Goal: Information Seeking & Learning: Learn about a topic

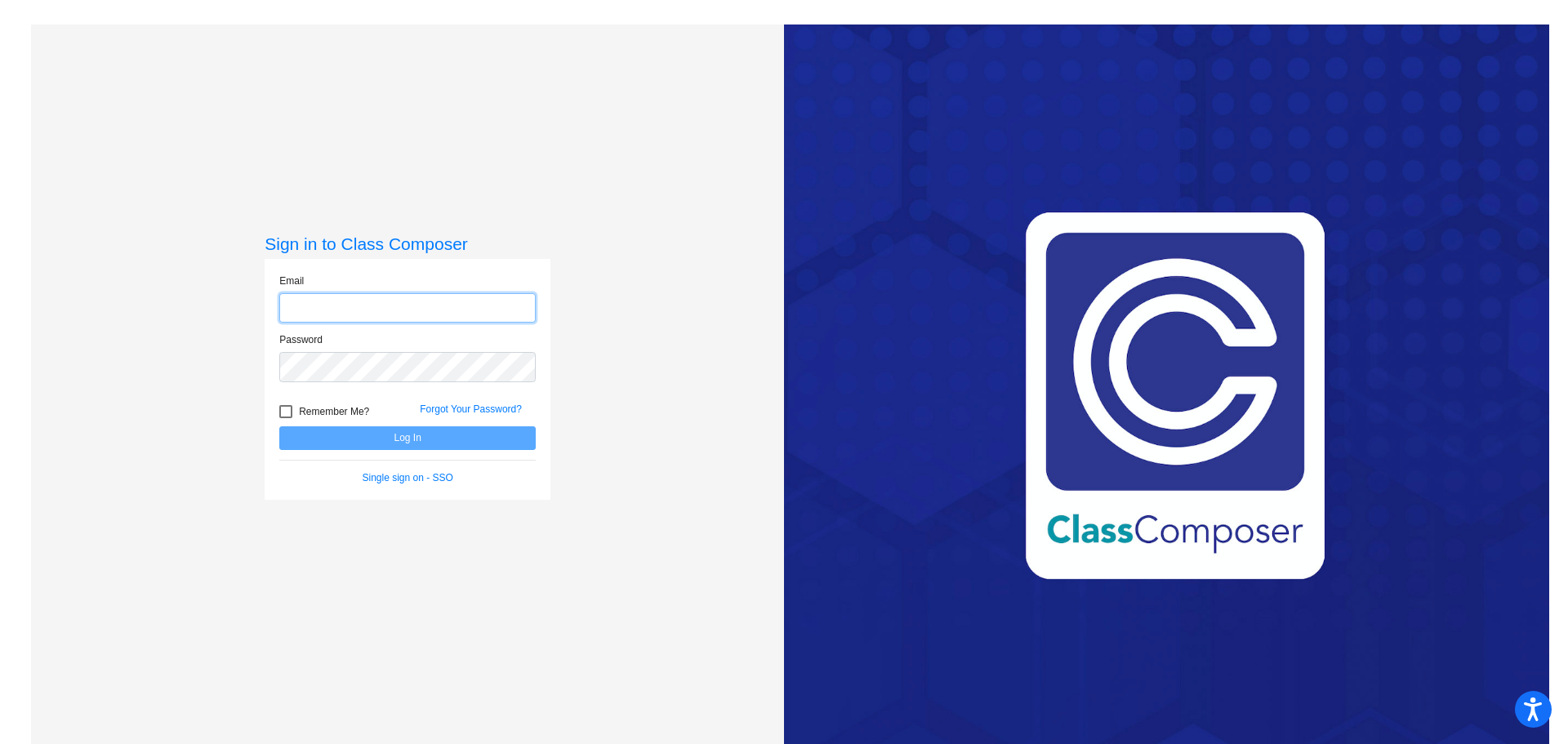
type input "[PERSON_NAME][EMAIL_ADDRESS][DOMAIN_NAME]"
click at [384, 434] on button "Log In" at bounding box center [407, 438] width 256 height 24
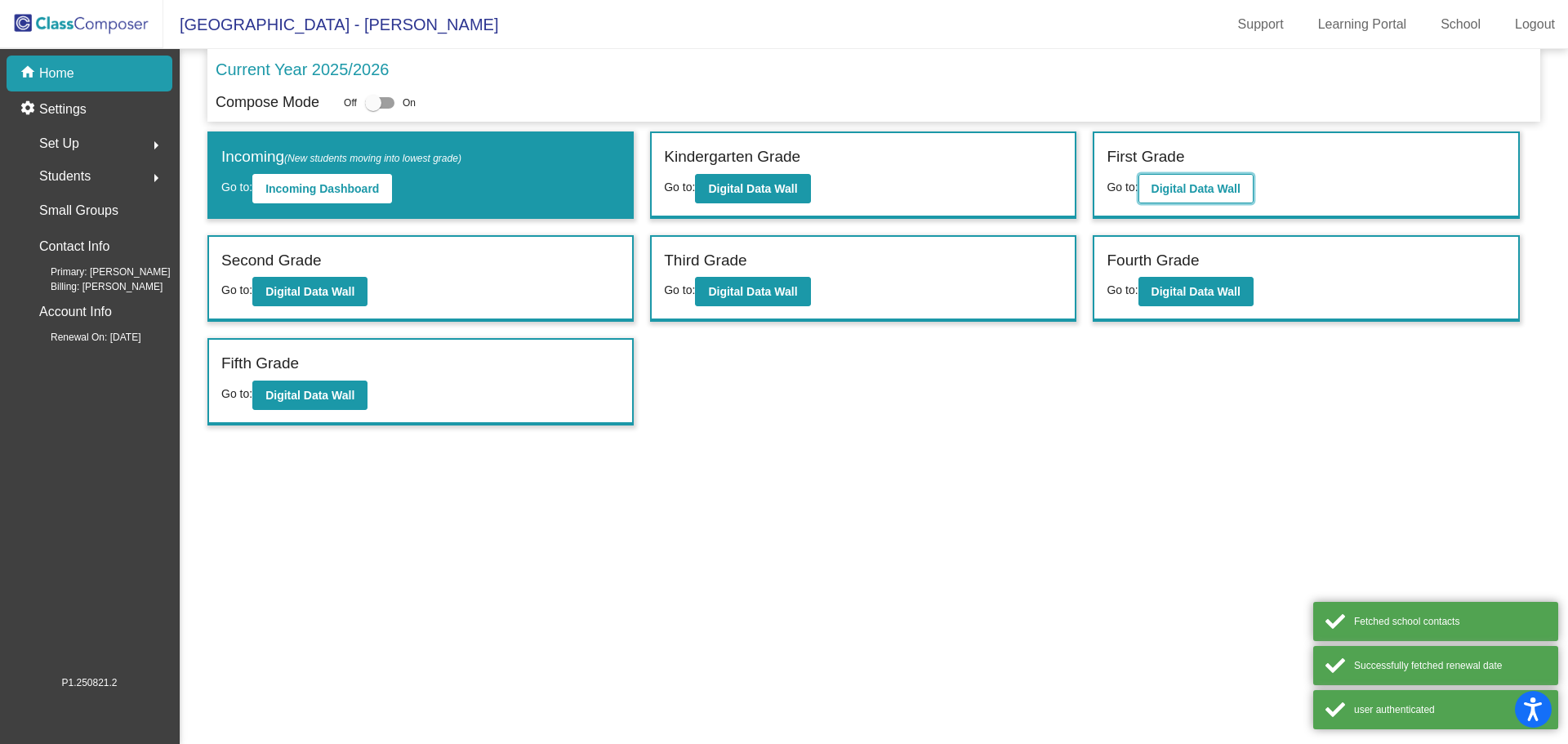
click at [1164, 188] on b "Digital Data Wall" at bounding box center [1196, 189] width 89 height 13
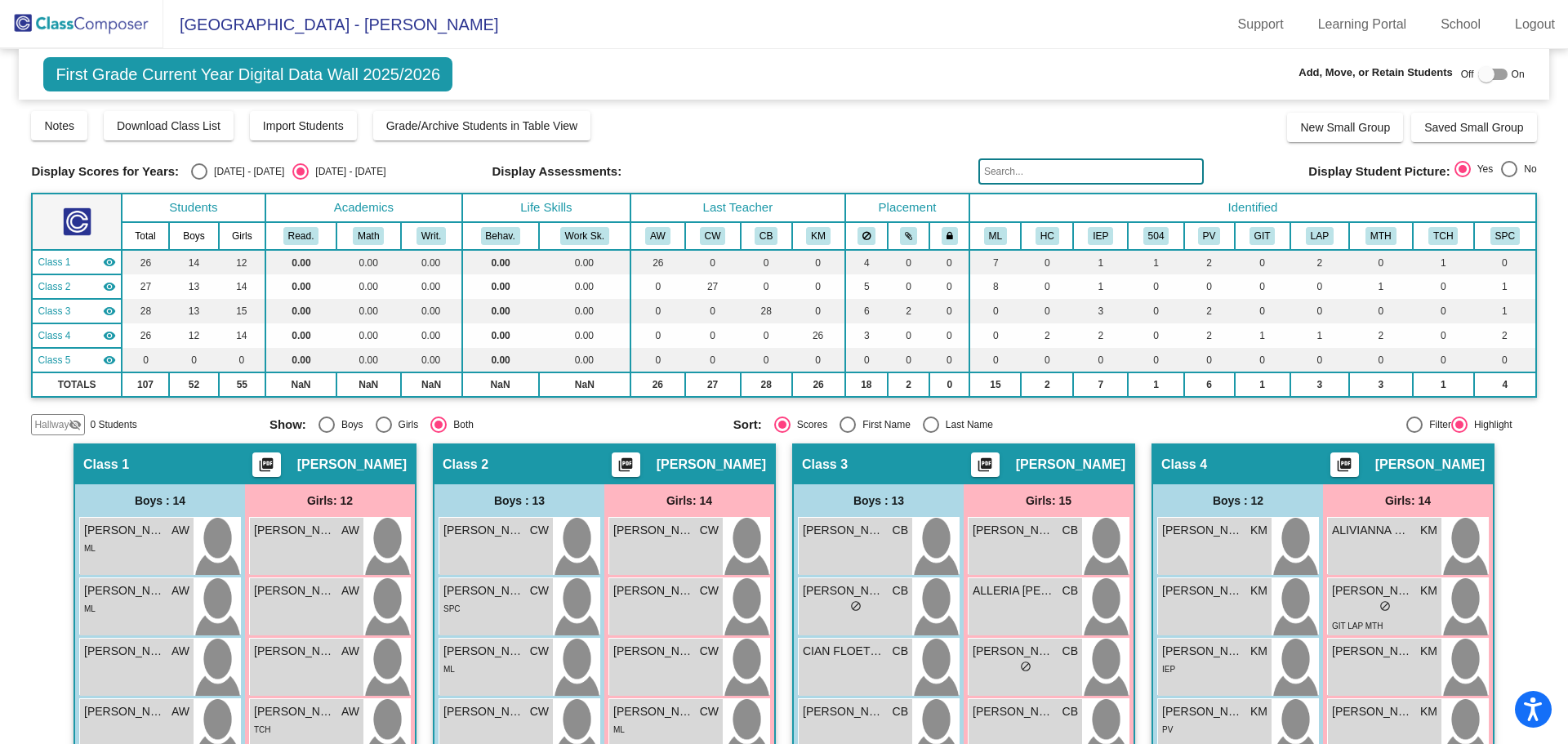
click at [196, 169] on div "Select an option" at bounding box center [199, 171] width 16 height 16
click at [198, 180] on input "[DATE] - [DATE]" at bounding box center [198, 180] width 1 height 1
radio input "true"
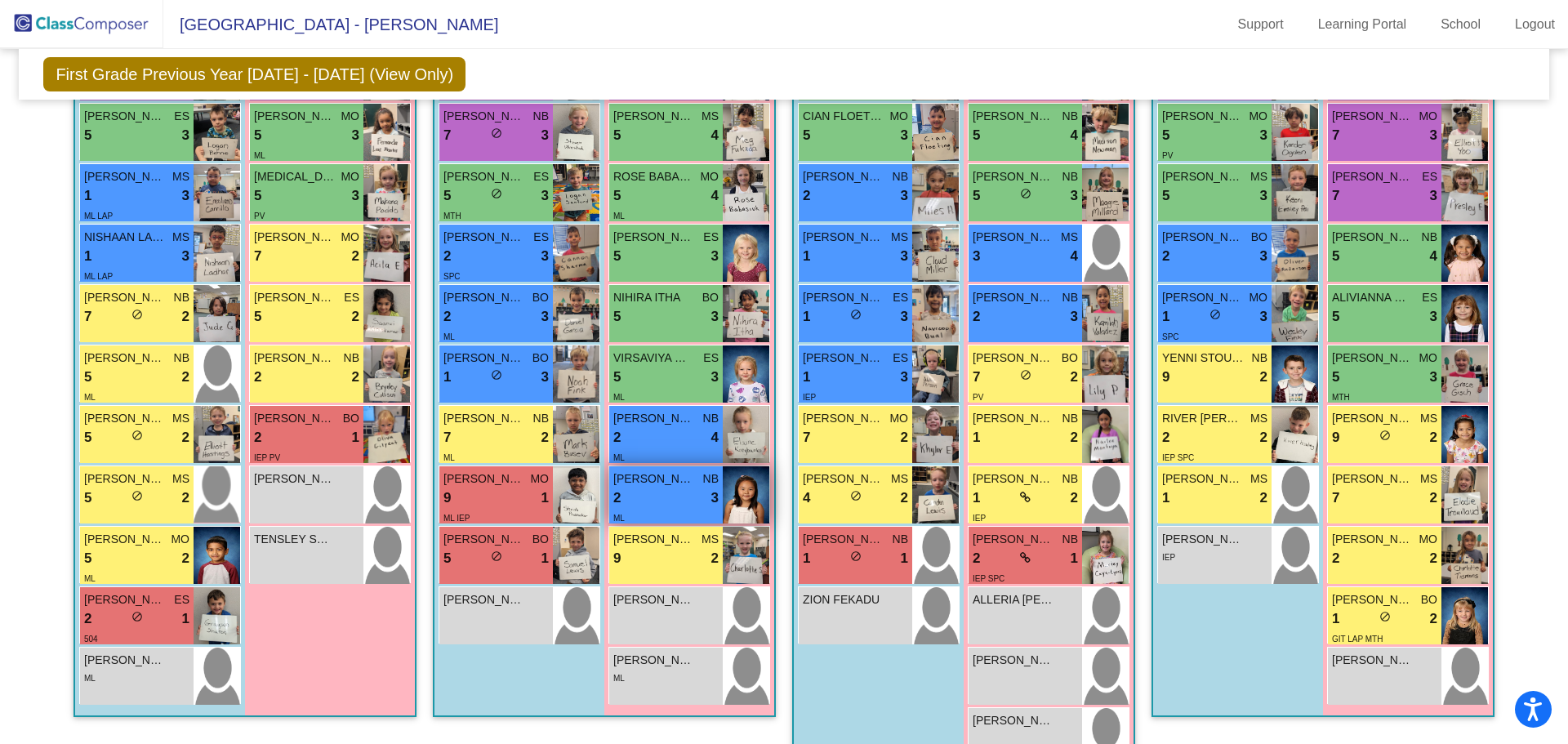
scroll to position [654, 0]
click at [670, 500] on div "2 lock do_not_disturb_alt 3" at bounding box center [665, 497] width 105 height 21
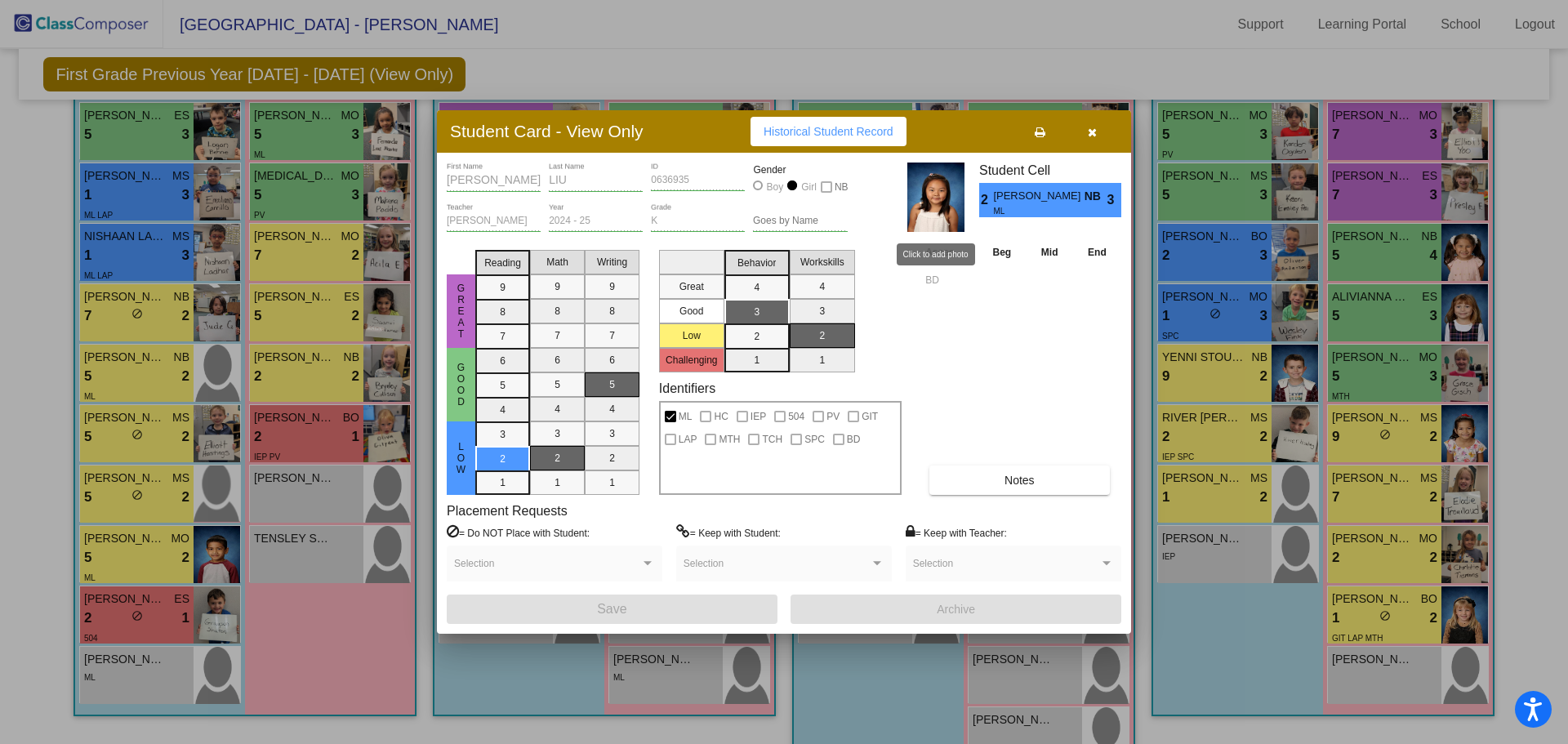
click at [945, 205] on img at bounding box center [935, 197] width 58 height 69
click at [1093, 129] on icon "button" at bounding box center [1092, 132] width 9 height 12
